Goal: Task Accomplishment & Management: Manage account settings

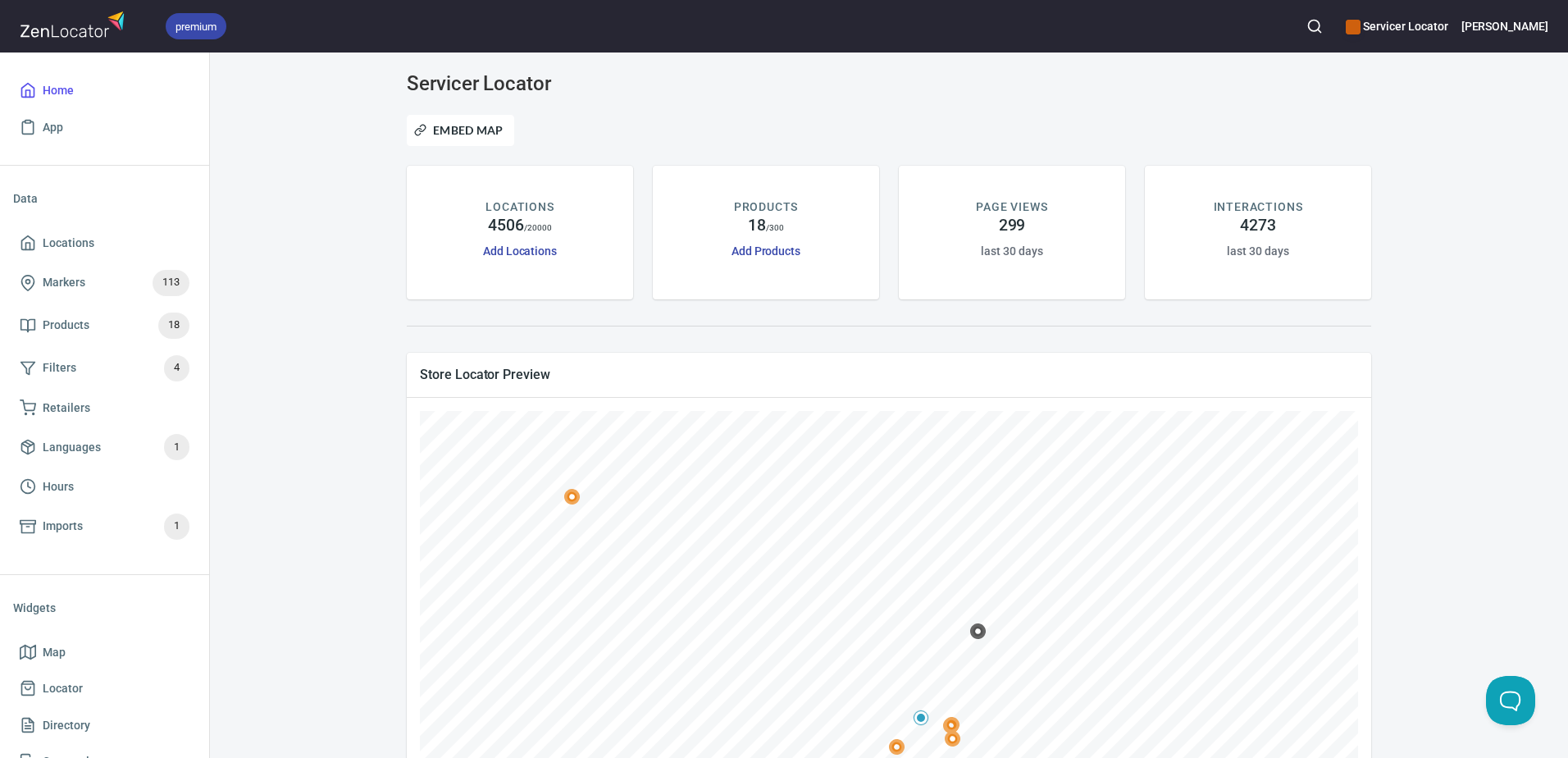
scroll to position [350, 0]
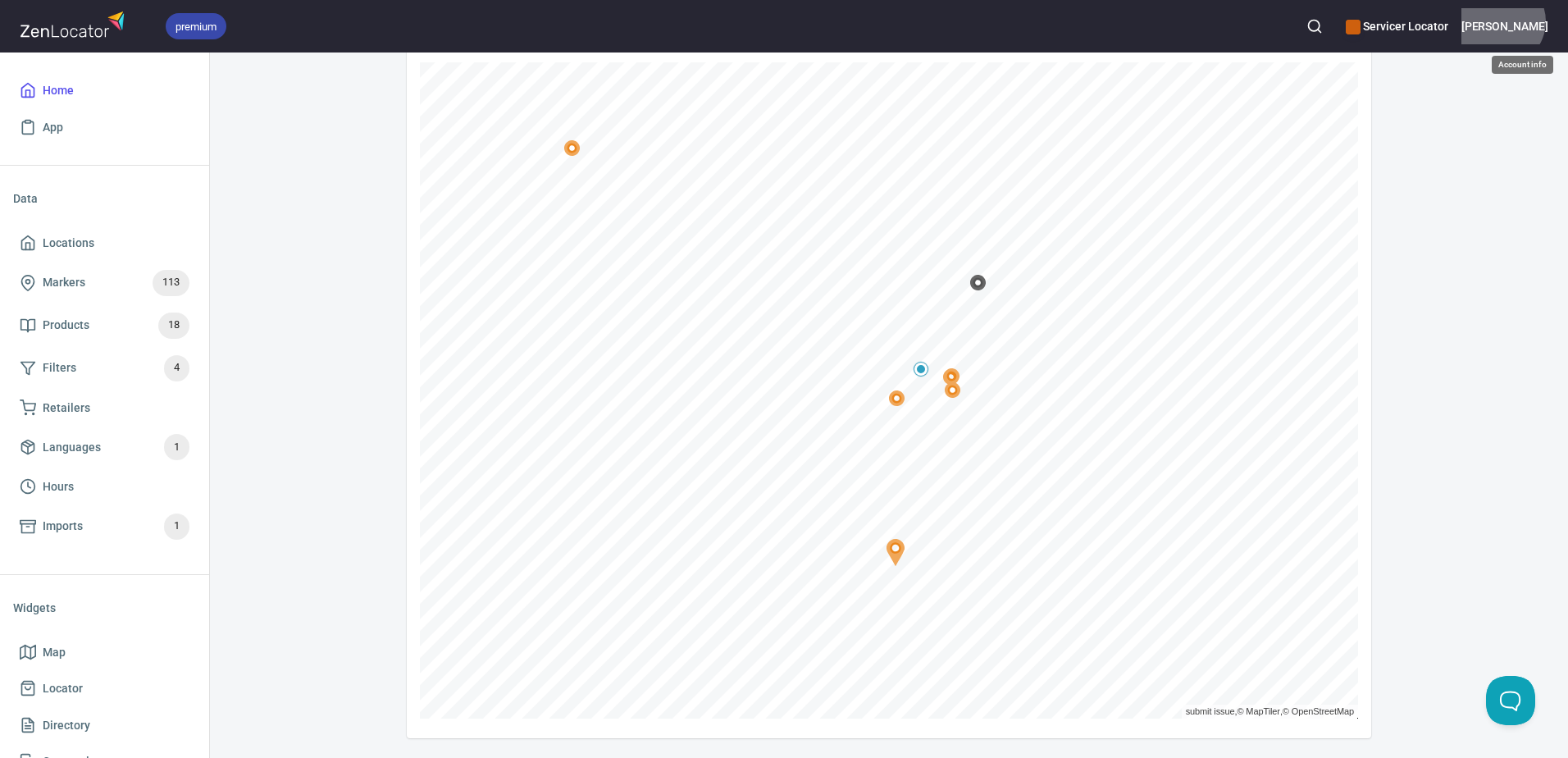
click at [1548, 22] on h6 "Jessica" at bounding box center [1505, 26] width 87 height 18
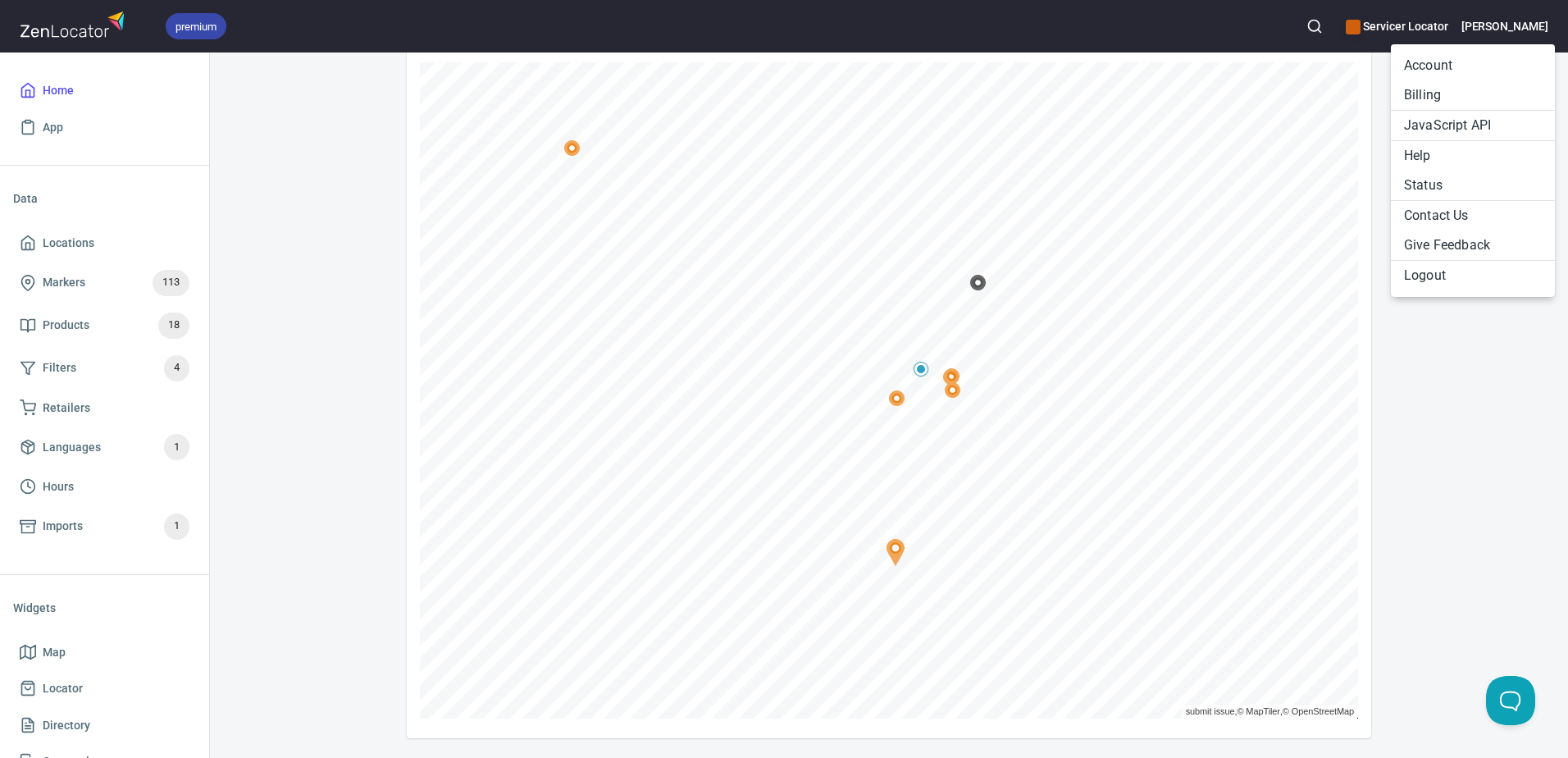
click at [1455, 88] on li "Billing" at bounding box center [1473, 95] width 164 height 29
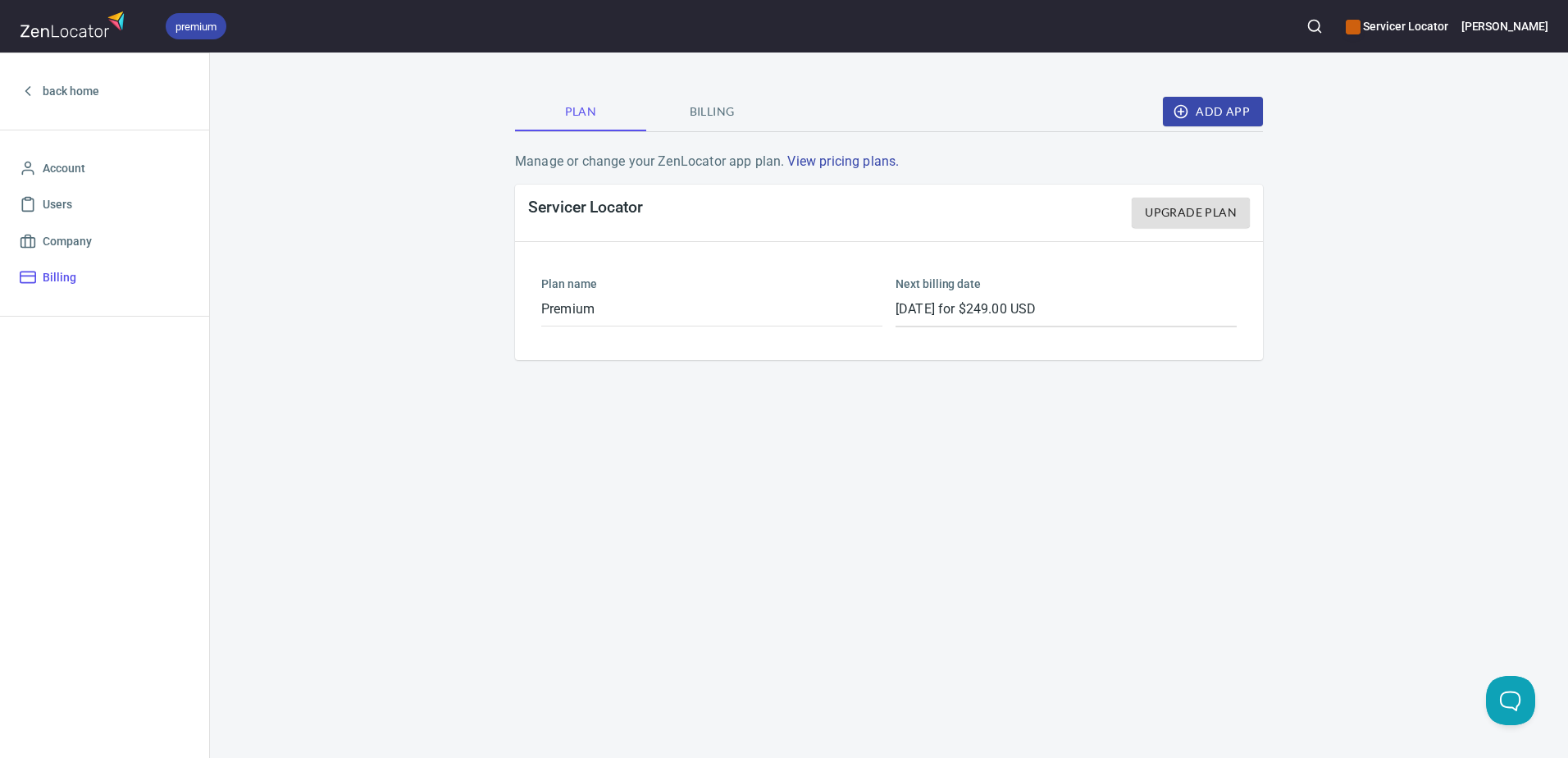
click at [720, 111] on span "Billing" at bounding box center [712, 112] width 112 height 21
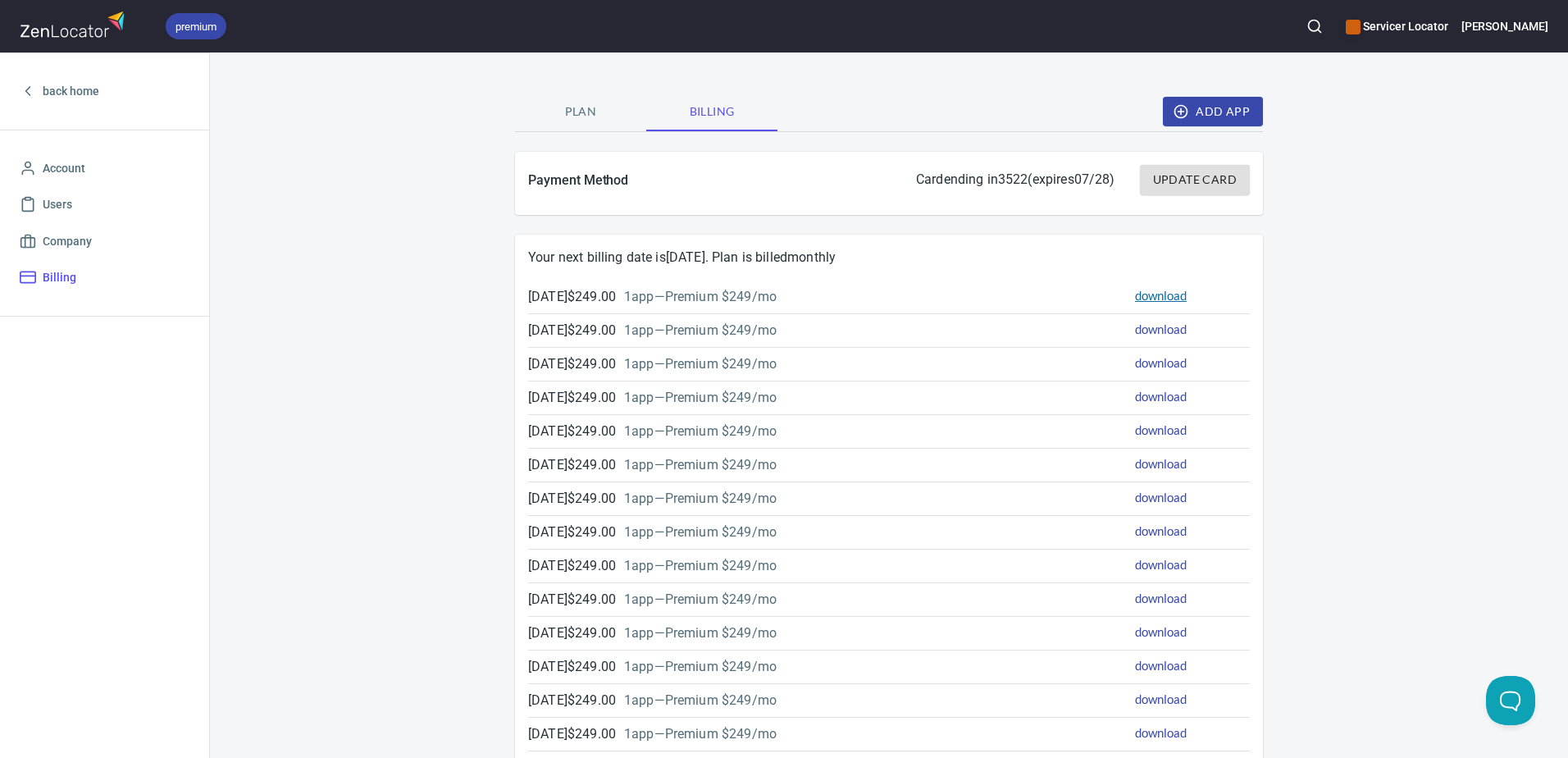
click at [1139, 295] on link "download" at bounding box center [1161, 295] width 52 height 15
click at [692, 301] on p "1 app — Premium $249/mo" at bounding box center [700, 297] width 152 height 20
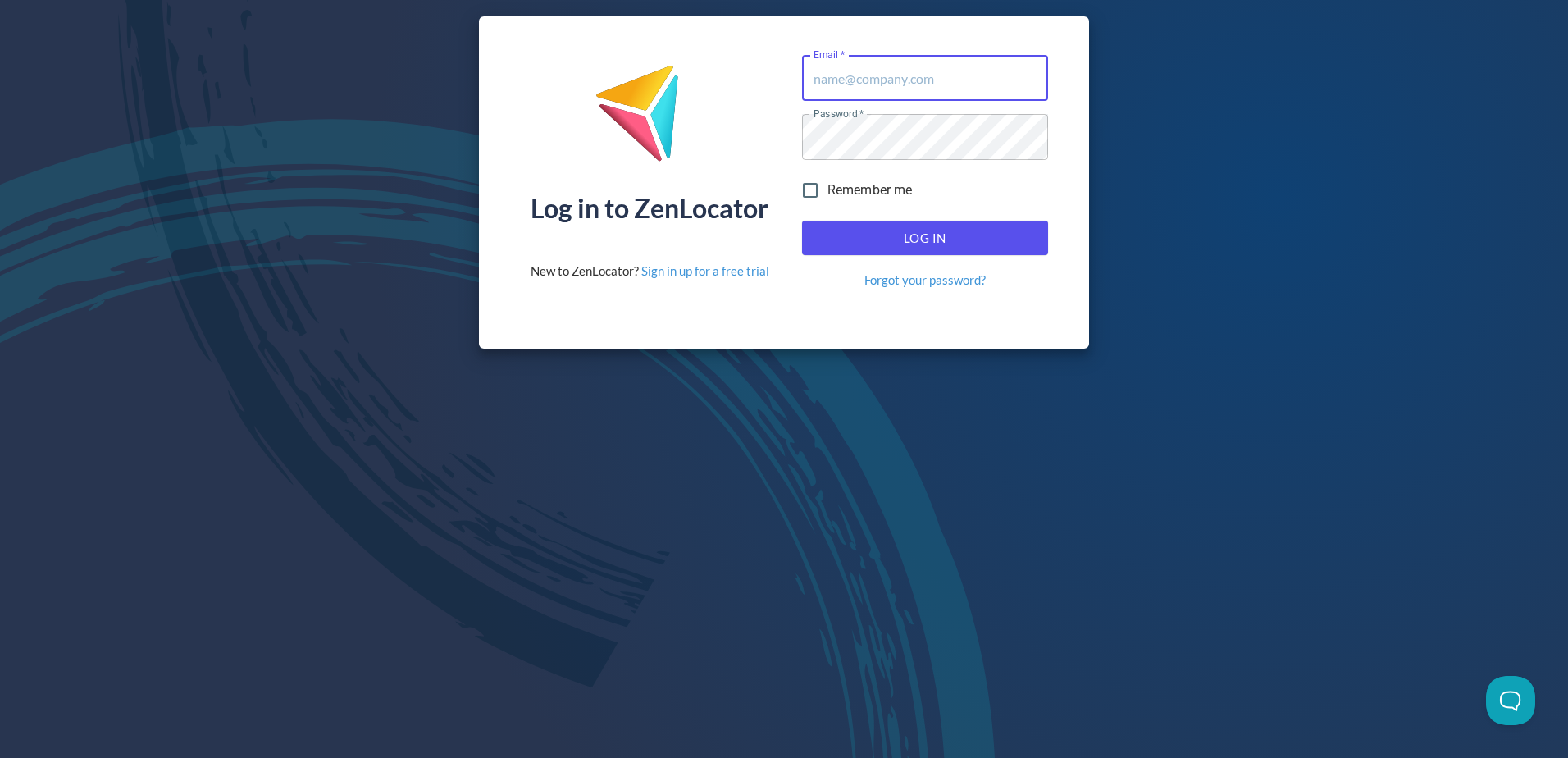
type input "[EMAIL_ADDRESS][DOMAIN_NAME]"
click at [949, 248] on span "Log In" at bounding box center [925, 237] width 210 height 22
click at [939, 238] on span "Log In" at bounding box center [925, 237] width 210 height 22
type input "[EMAIL_ADDRESS][DOMAIN_NAME]"
click at [739, 270] on link "Sign in up for a free trial" at bounding box center [706, 270] width 128 height 15
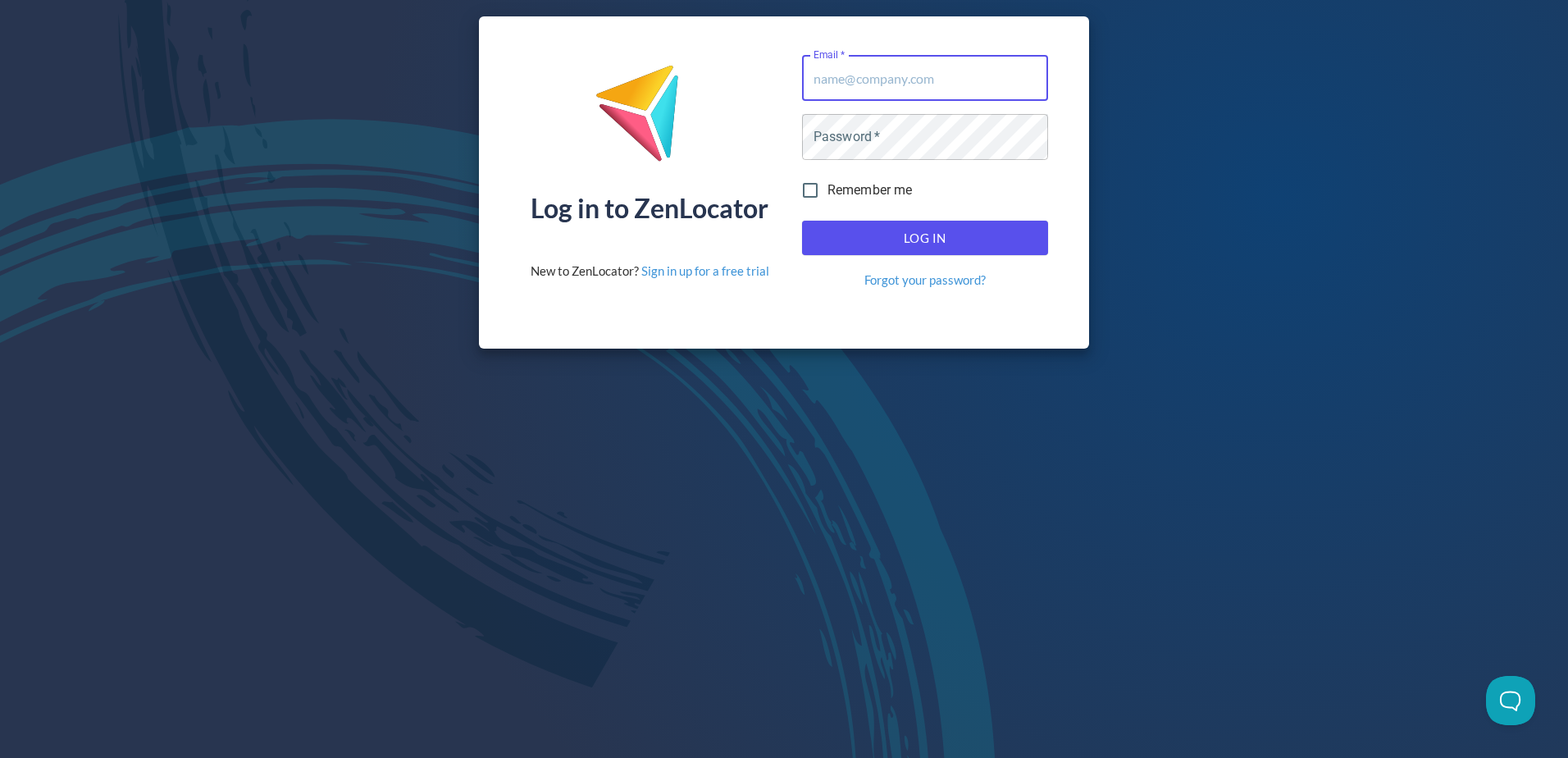
type input "[EMAIL_ADDRESS][DOMAIN_NAME]"
click at [905, 237] on span "Log In" at bounding box center [925, 237] width 210 height 22
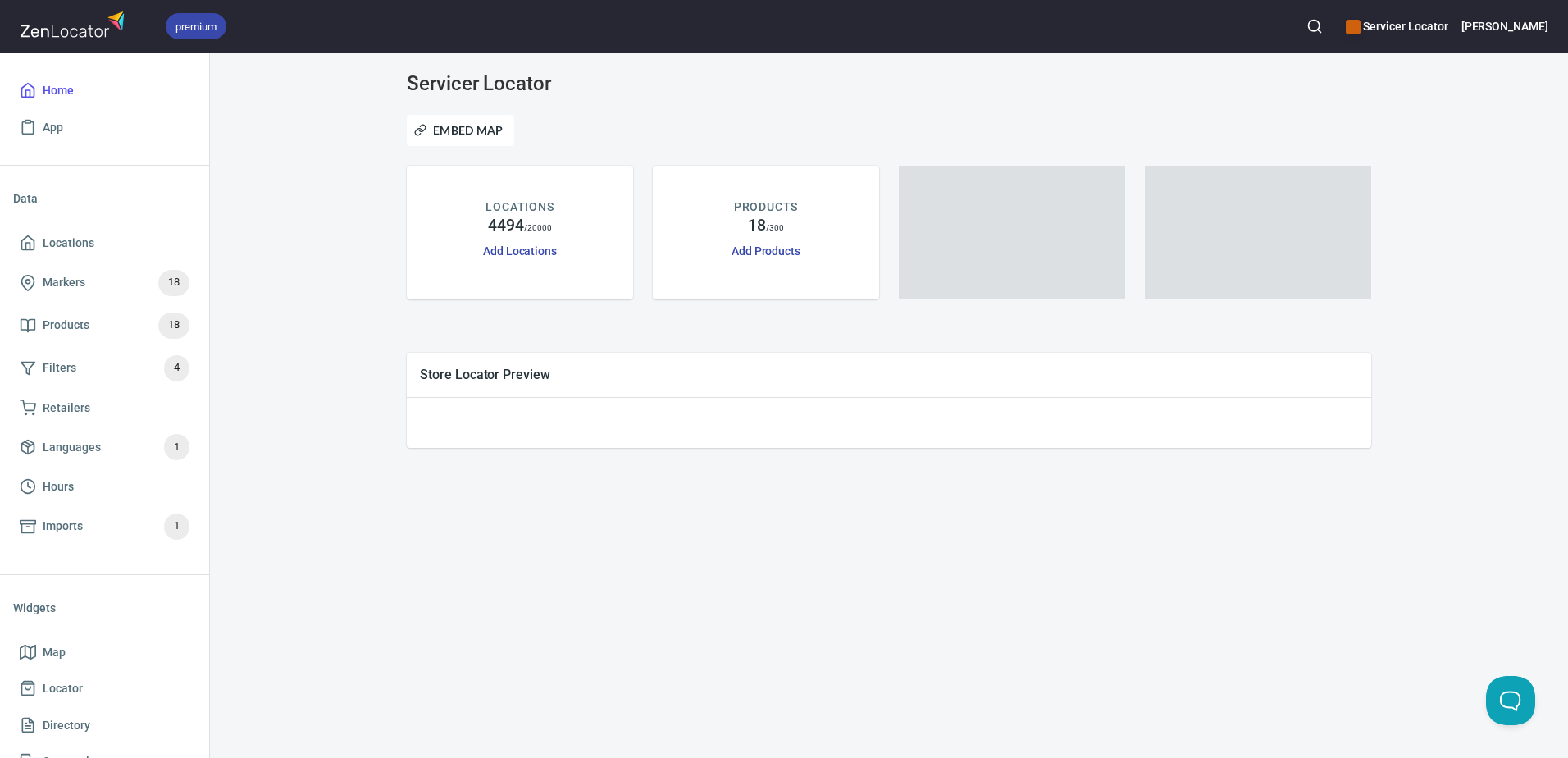
click at [1531, 26] on h6 "Jessica" at bounding box center [1505, 26] width 87 height 18
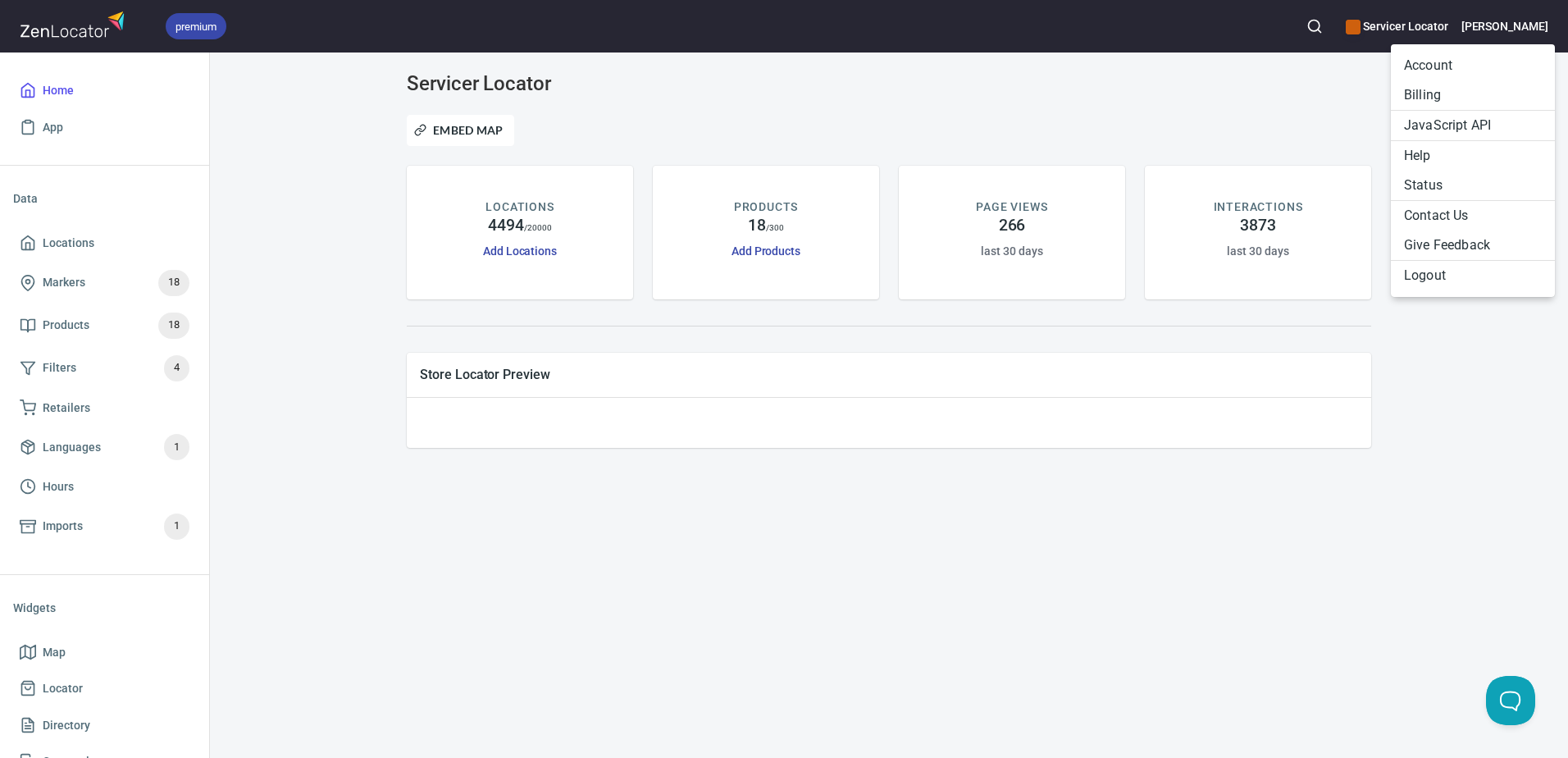
click at [1457, 94] on li "Billing" at bounding box center [1473, 95] width 164 height 29
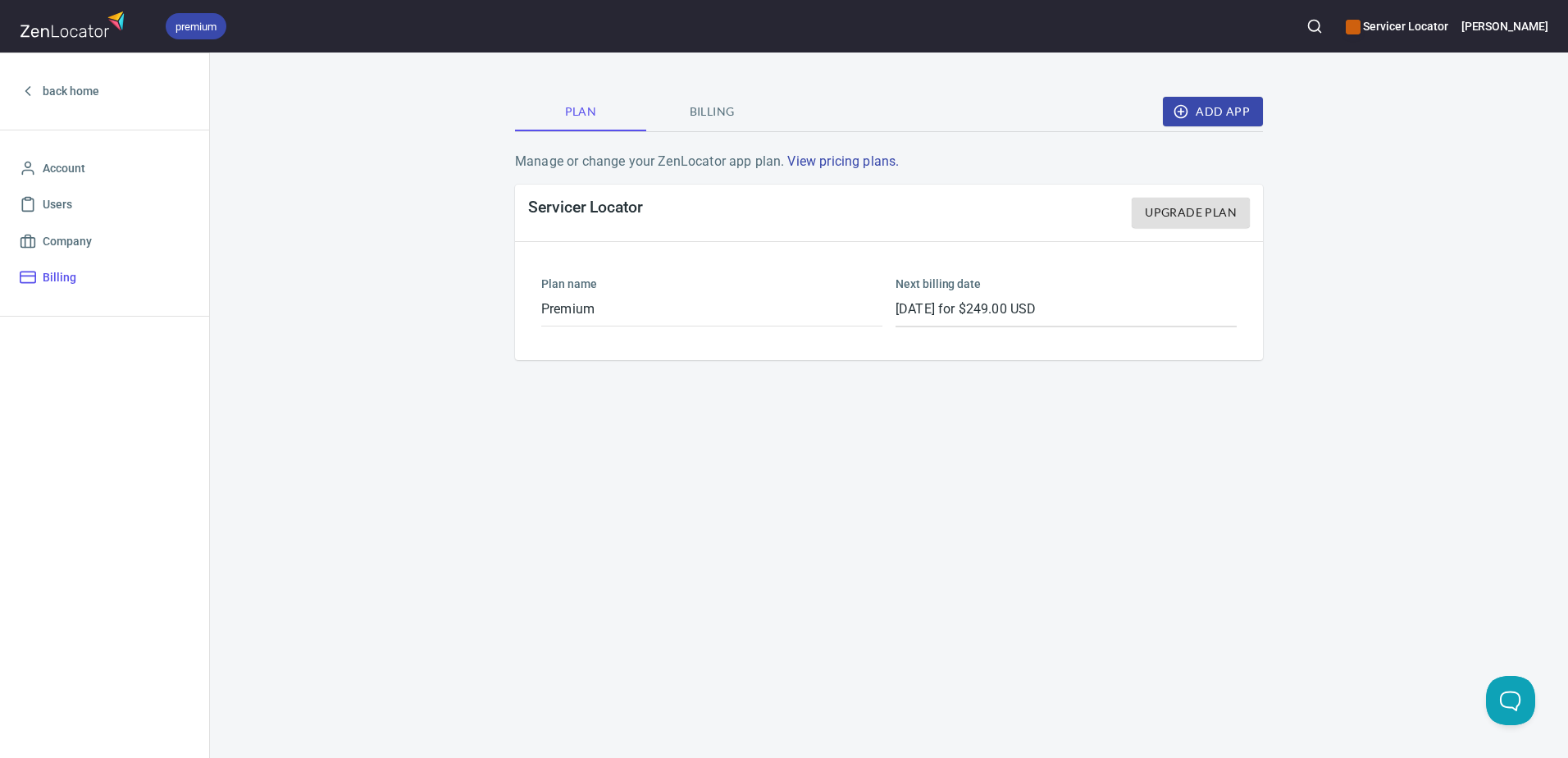
click at [691, 119] on span "Billing" at bounding box center [712, 112] width 112 height 21
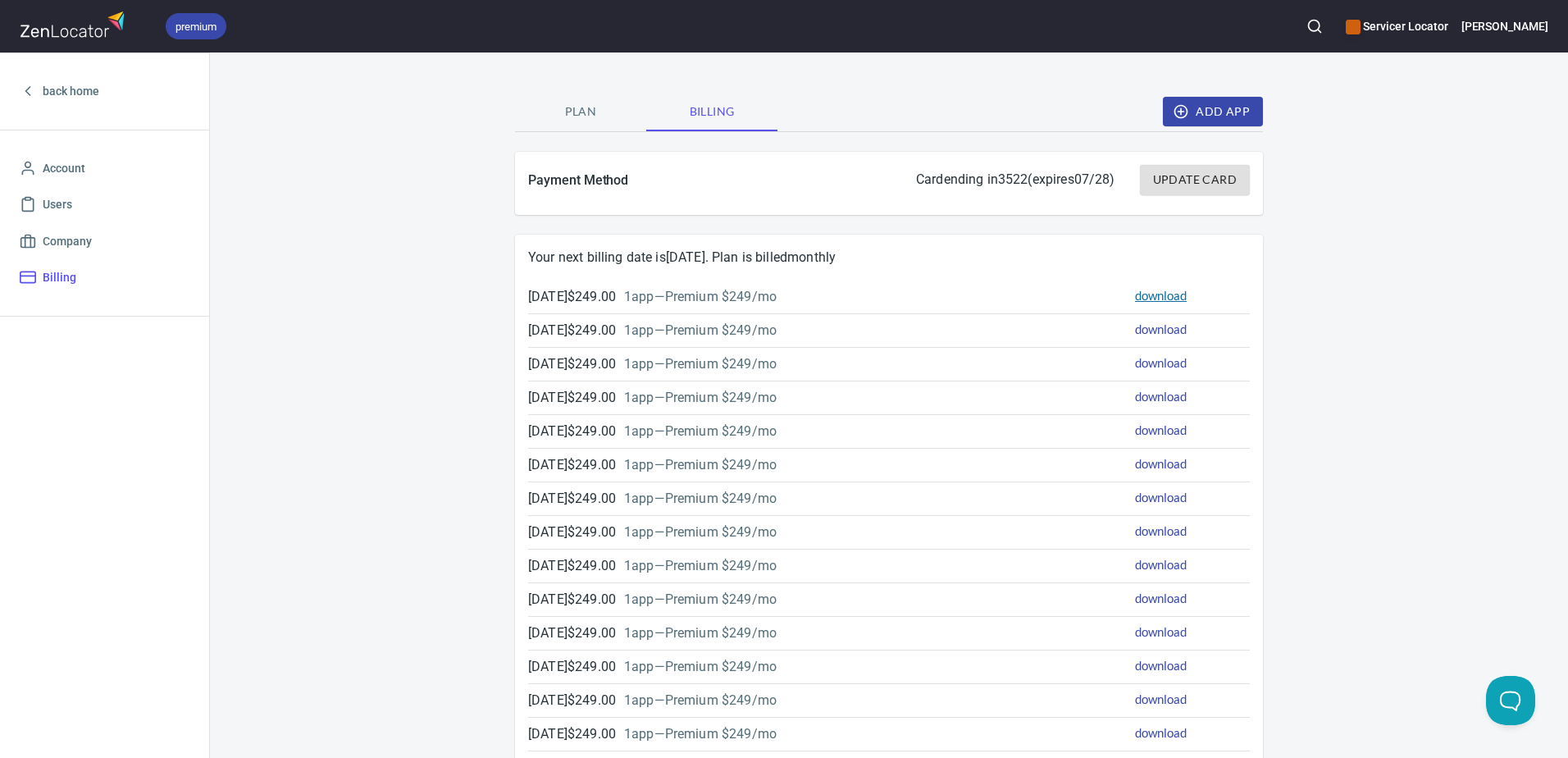
click at [1158, 295] on link "download" at bounding box center [1161, 295] width 52 height 15
